Goal: Communication & Community: Share content

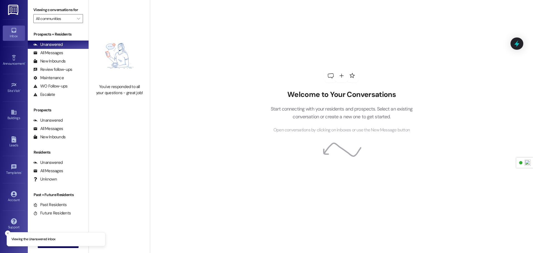
click at [7, 11] on link at bounding box center [14, 9] width 18 height 19
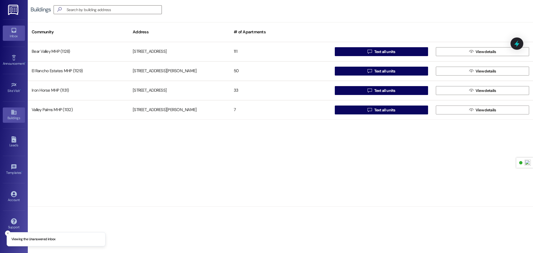
click at [13, 34] on div "Inbox" at bounding box center [14, 36] width 28 height 6
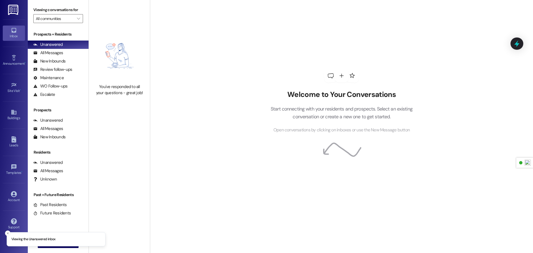
click at [10, 3] on link at bounding box center [14, 9] width 18 height 19
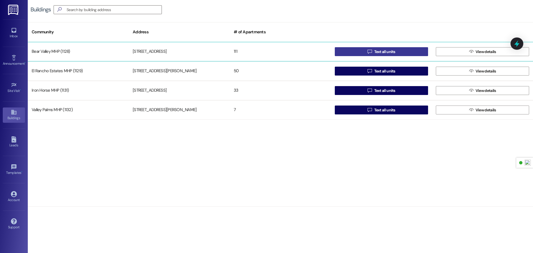
click at [389, 50] on span "Text all units" at bounding box center [384, 52] width 21 height 6
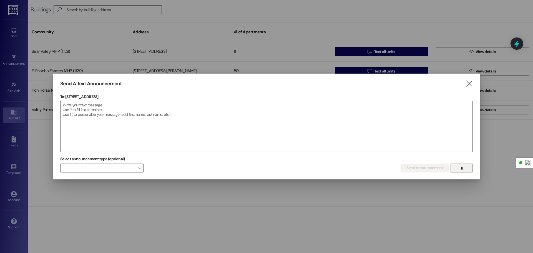
click at [468, 170] on button "" at bounding box center [462, 168] width 22 height 9
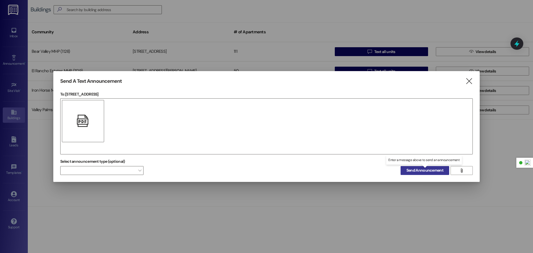
click at [435, 171] on span "Send Announcement" at bounding box center [424, 170] width 37 height 6
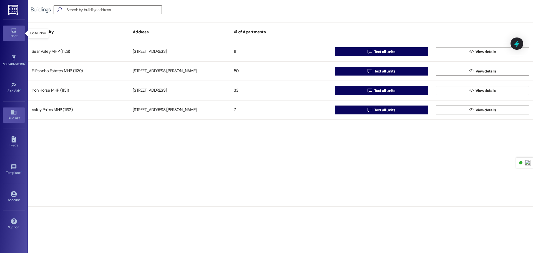
click at [10, 34] on div "Inbox" at bounding box center [14, 36] width 28 height 6
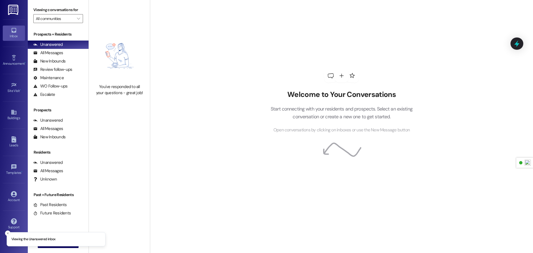
click at [16, 11] on img at bounding box center [13, 10] width 11 height 10
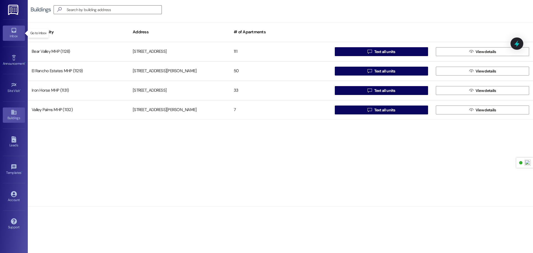
click at [13, 33] on div "Inbox" at bounding box center [14, 36] width 28 height 6
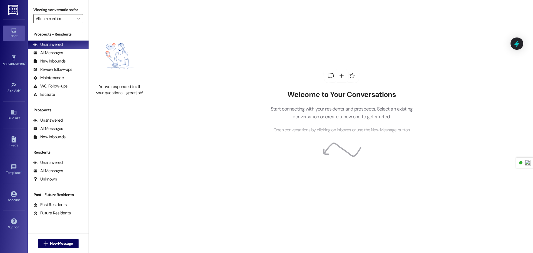
click at [16, 10] on img at bounding box center [13, 10] width 11 height 10
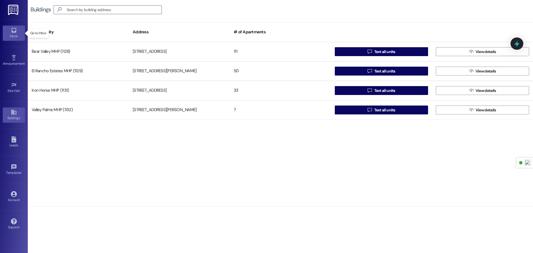
click at [10, 34] on div "Inbox" at bounding box center [14, 36] width 28 height 6
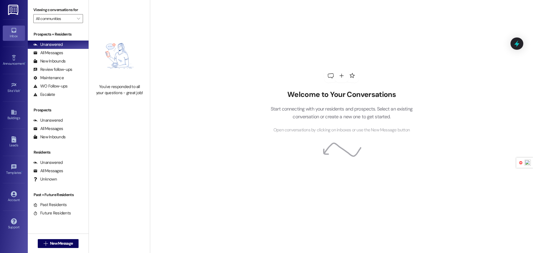
click at [16, 7] on img at bounding box center [13, 10] width 11 height 10
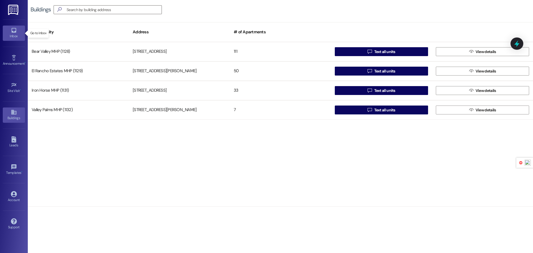
click at [15, 32] on icon at bounding box center [13, 30] width 5 height 5
